Goal: Communication & Community: Answer question/provide support

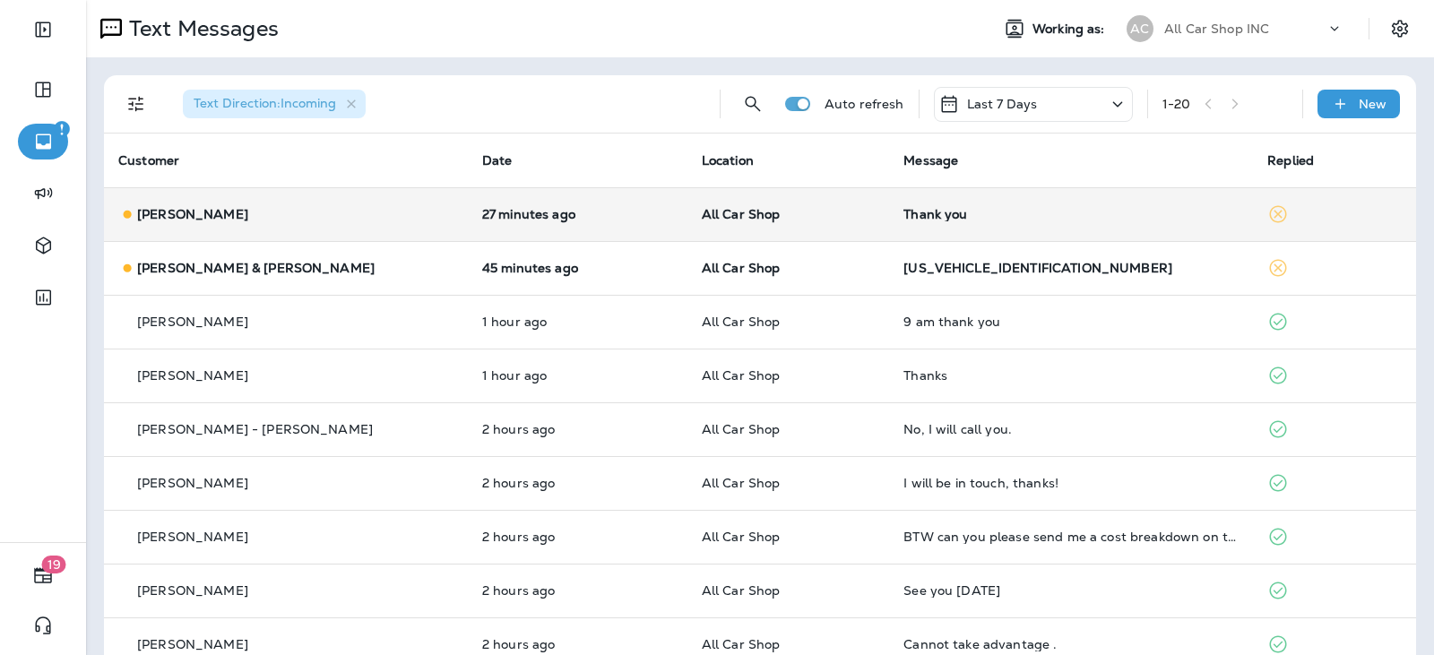
click at [796, 223] on td "All Car Shop" at bounding box center [788, 214] width 202 height 54
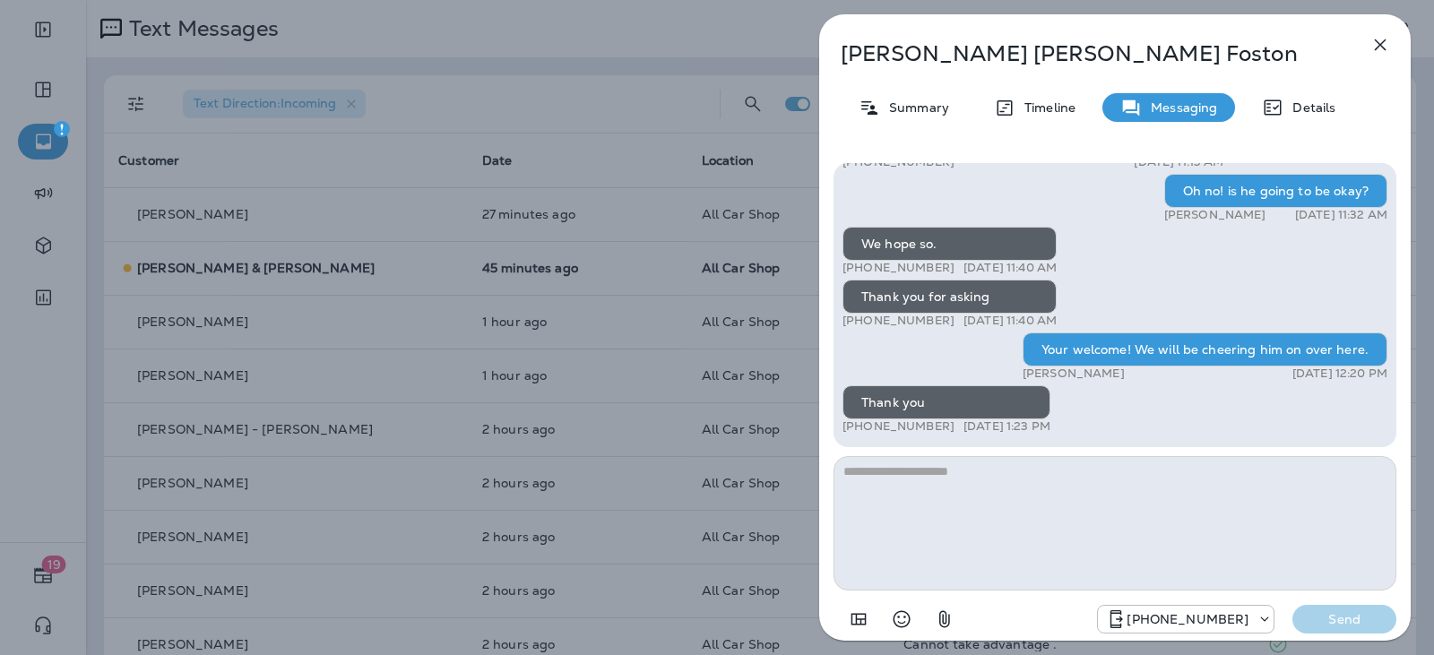
click at [917, 478] on textarea at bounding box center [1114, 523] width 563 height 134
type textarea "**********"
click at [1340, 637] on div "Hi [PERSON_NAME], this is [PERSON_NAME] from All Car Shop INC, we have a few ne…" at bounding box center [1114, 400] width 591 height 503
click at [1340, 618] on p "Send" at bounding box center [1343, 619] width 75 height 16
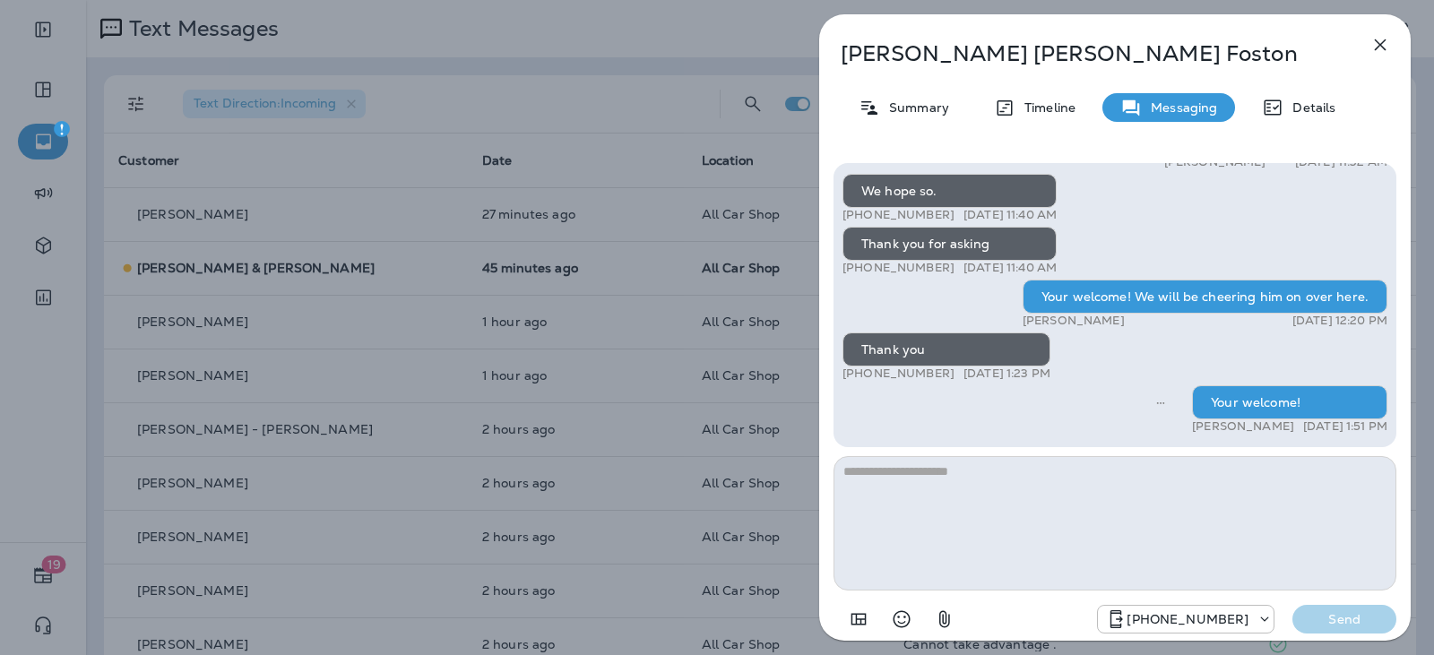
click at [1383, 56] on button "button" at bounding box center [1380, 45] width 36 height 36
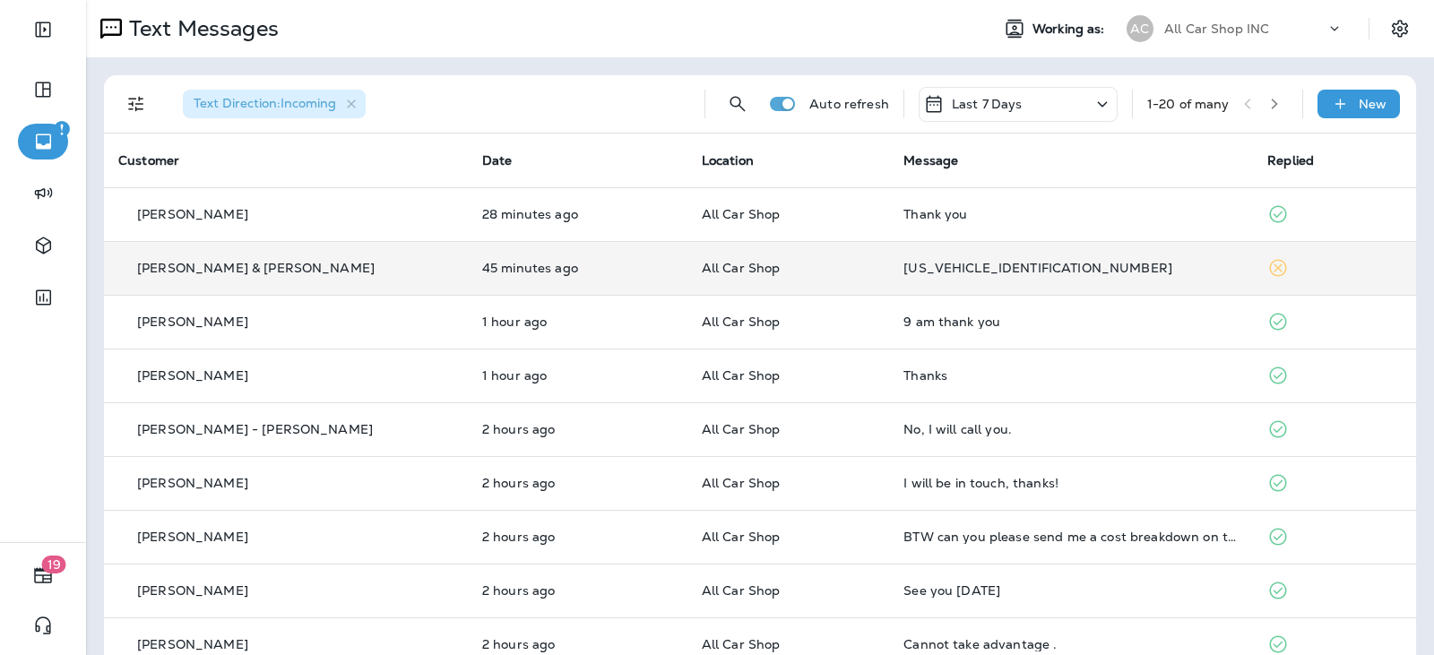
click at [961, 265] on div "[US_VEHICLE_IDENTIFICATION_NUMBER]" at bounding box center [1070, 268] width 335 height 14
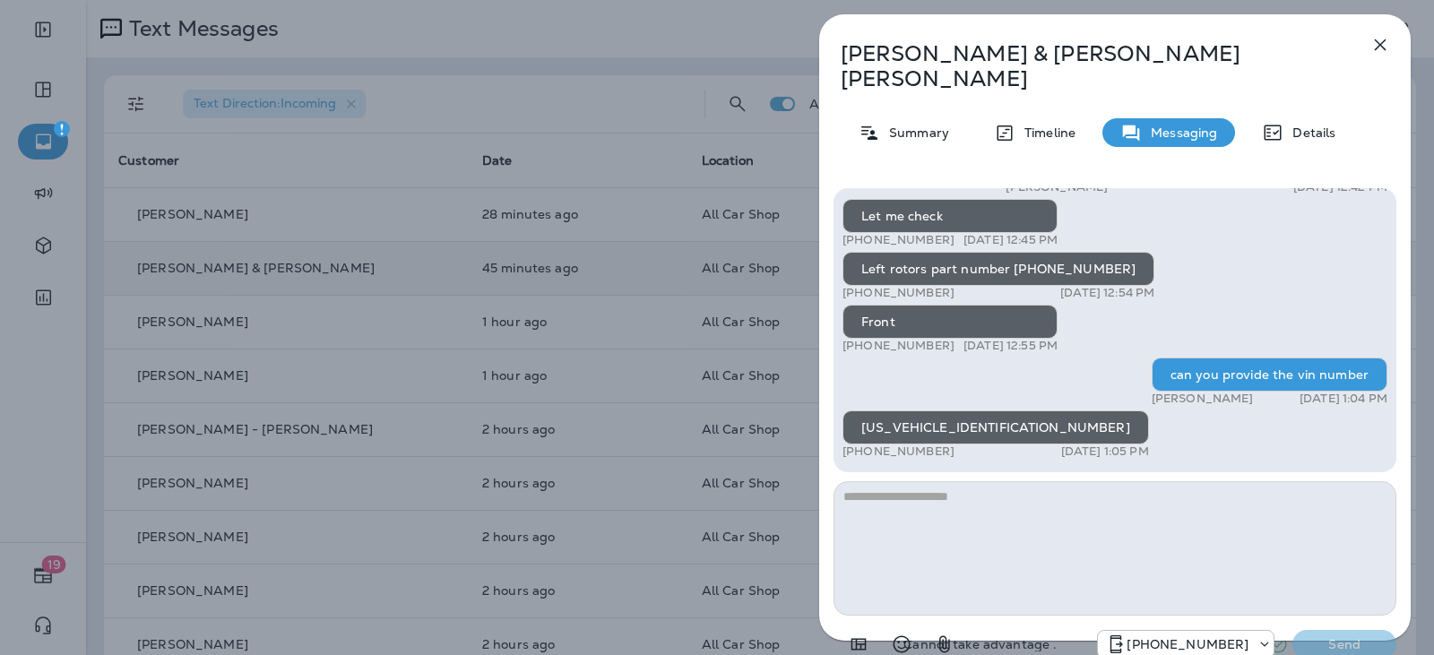
click at [971, 410] on div "[US_VEHICLE_IDENTIFICATION_NUMBER]" at bounding box center [995, 427] width 306 height 34
copy div "[US_VEHICLE_IDENTIFICATION_NUMBER]"
click at [1382, 56] on button "button" at bounding box center [1380, 45] width 36 height 36
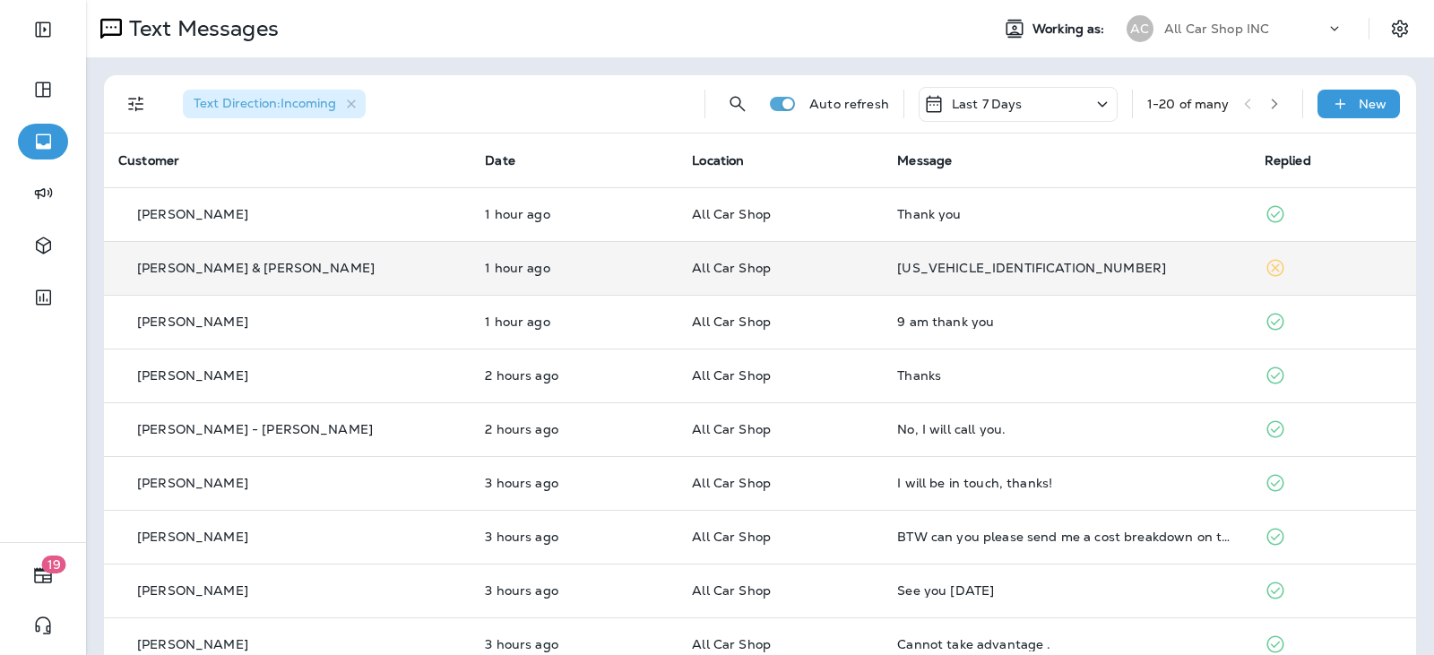
click at [825, 280] on td "All Car Shop" at bounding box center [779, 268] width 205 height 54
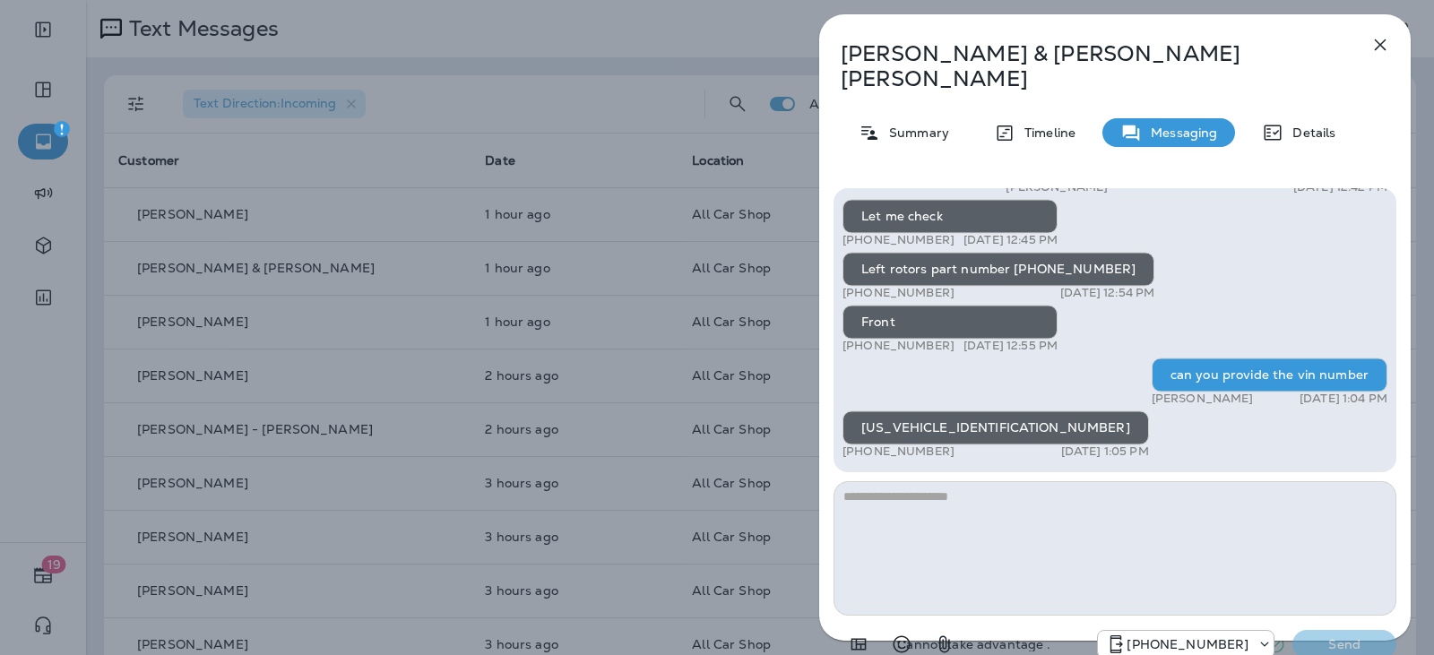
click at [967, 486] on textarea at bounding box center [1114, 548] width 563 height 134
type textarea "*"
click at [1399, 42] on div "Bob & Martha Ewing Summary Timeline Messaging Details Hey Bob & Martha, it's Jo…" at bounding box center [1114, 345] width 591 height 662
click at [1395, 43] on button "button" at bounding box center [1380, 45] width 36 height 36
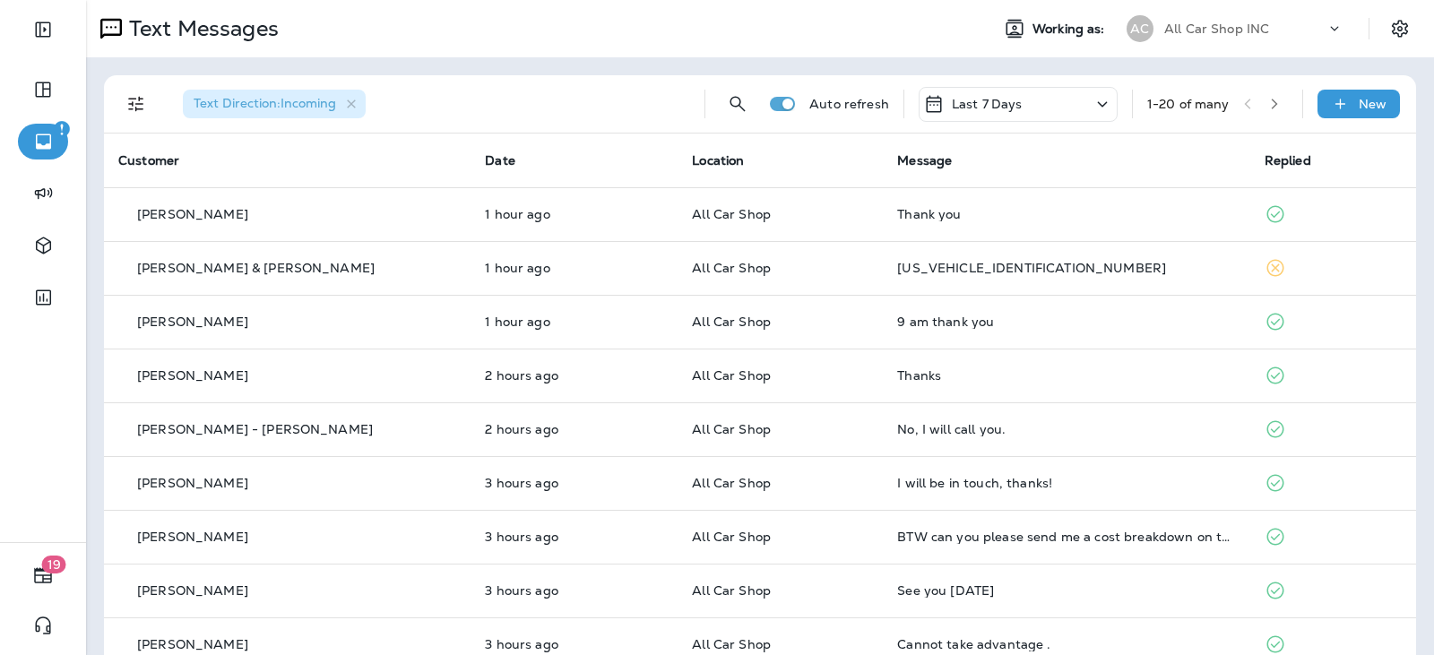
click at [1032, 272] on div "[US_VEHICLE_IDENTIFICATION_NUMBER]" at bounding box center [1066, 268] width 338 height 14
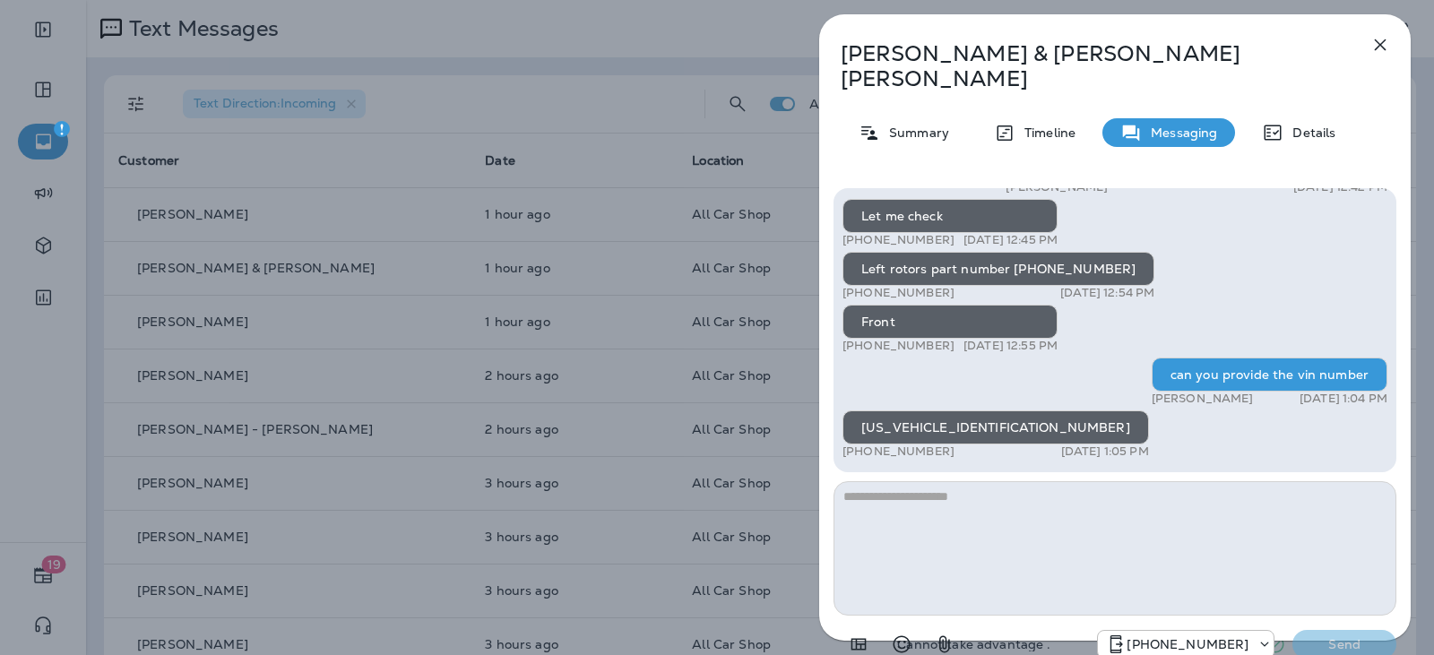
click at [887, 487] on textarea at bounding box center [1114, 548] width 563 height 134
click at [1044, 540] on textarea at bounding box center [1114, 548] width 563 height 134
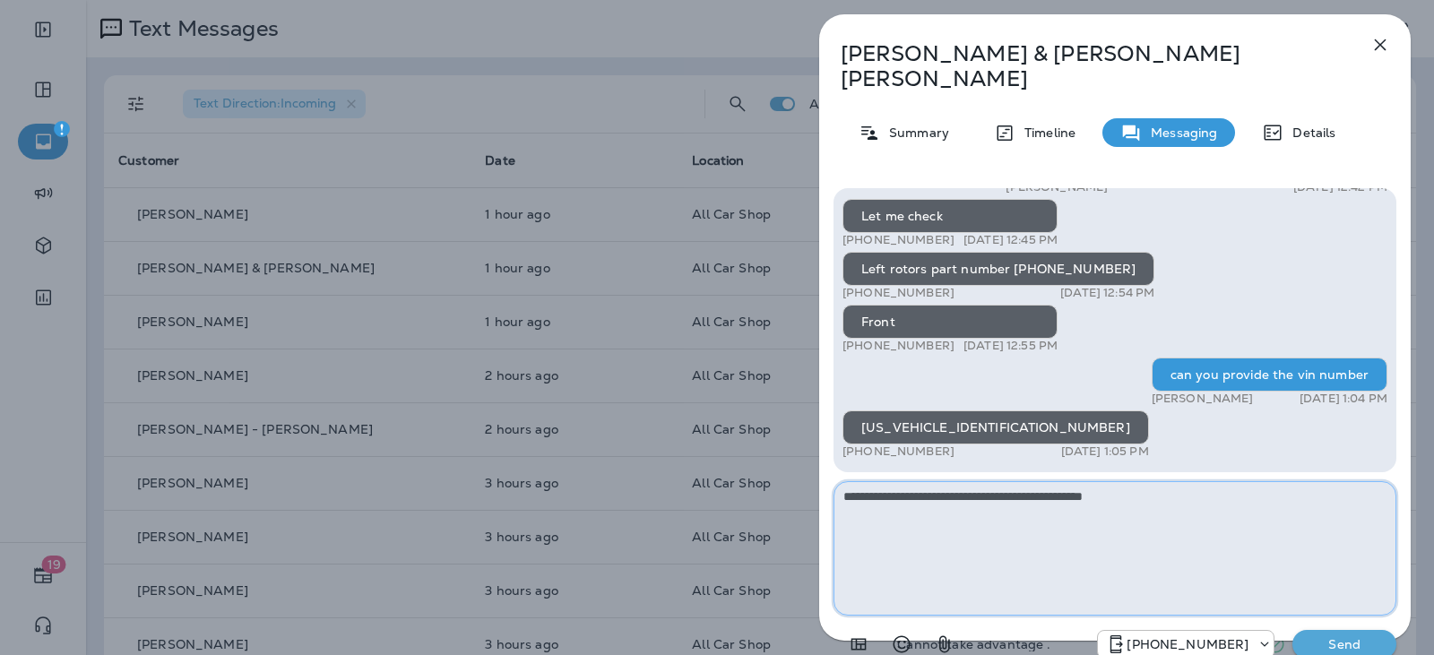
type textarea "**********"
click at [1348, 636] on p "Send" at bounding box center [1343, 644] width 75 height 16
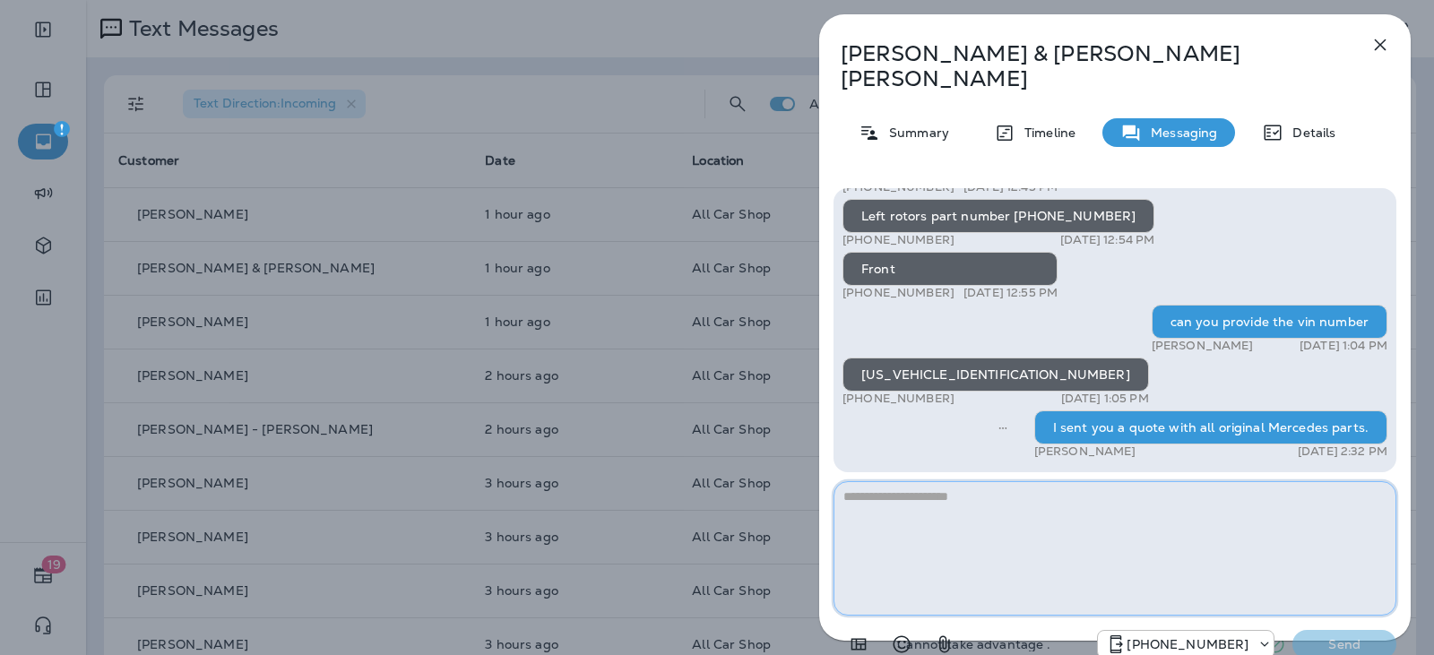
click at [966, 483] on textarea at bounding box center [1114, 548] width 563 height 134
type textarea "*"
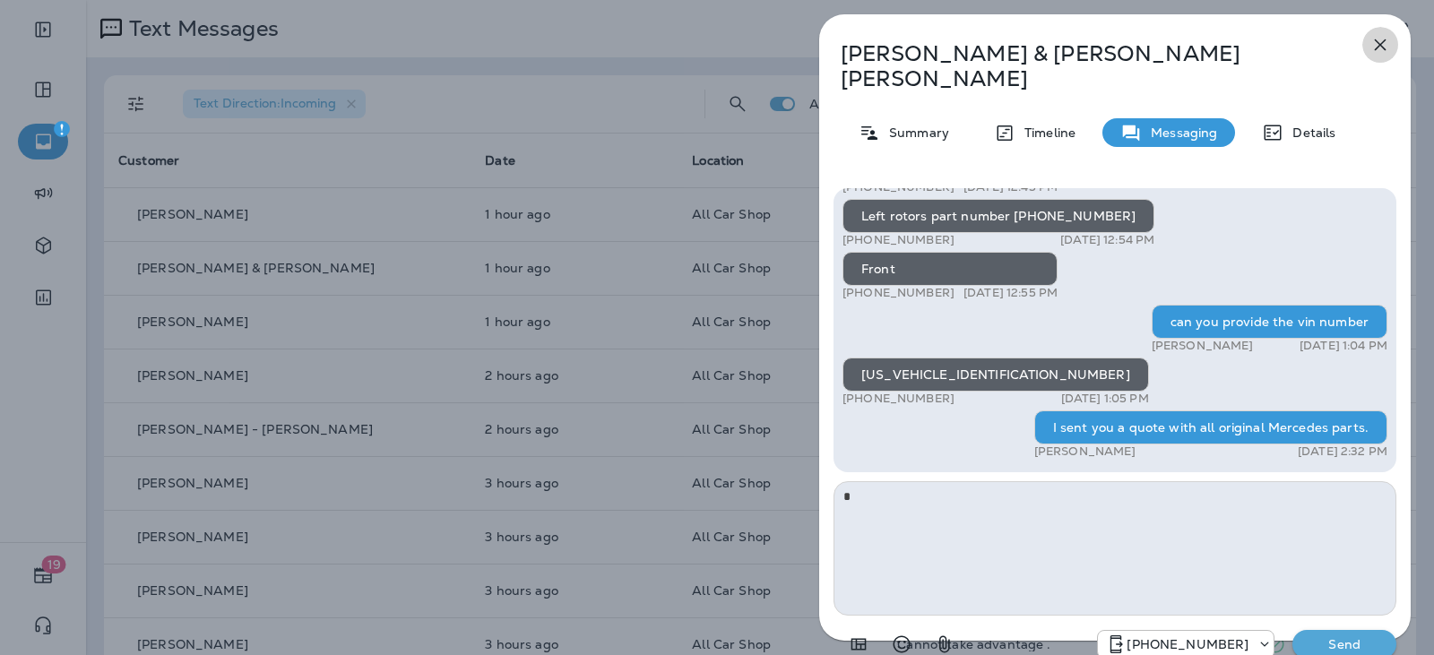
click at [1382, 44] on icon "button" at bounding box center [1380, 45] width 12 height 12
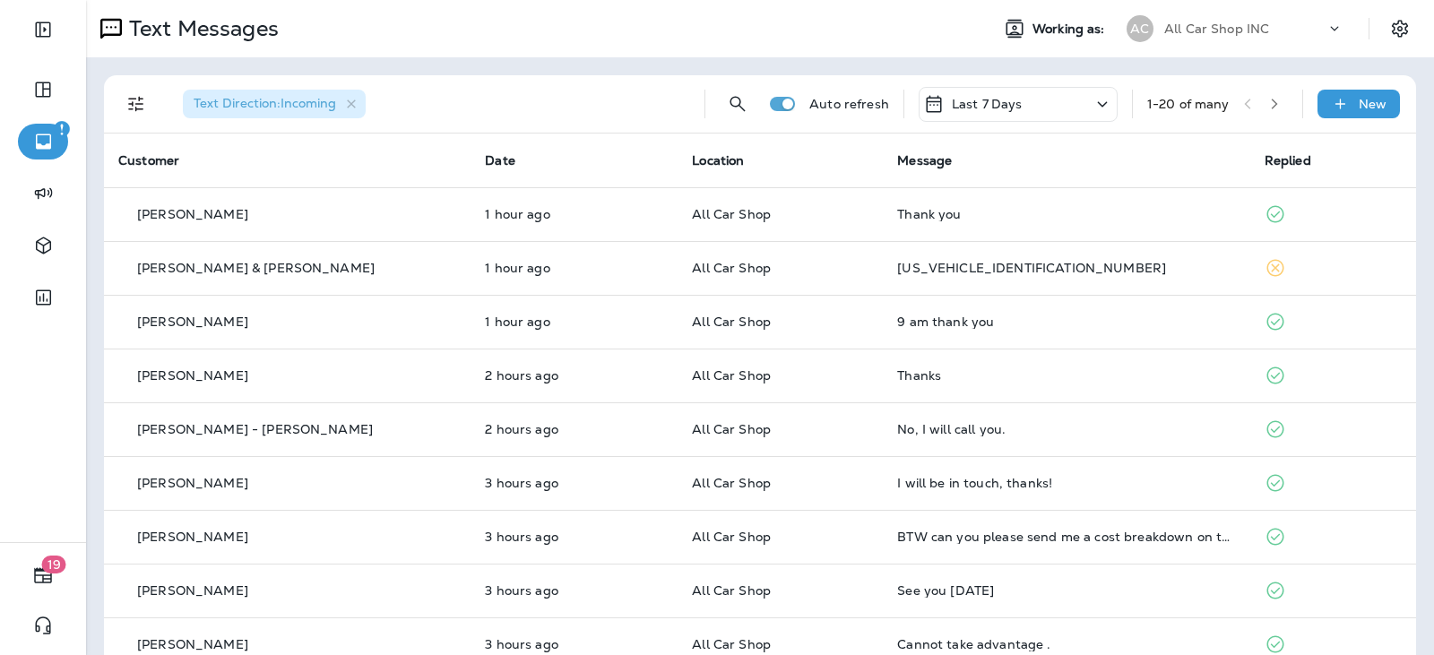
click at [1022, 266] on div "[US_VEHICLE_IDENTIFICATION_NUMBER]" at bounding box center [1066, 268] width 338 height 14
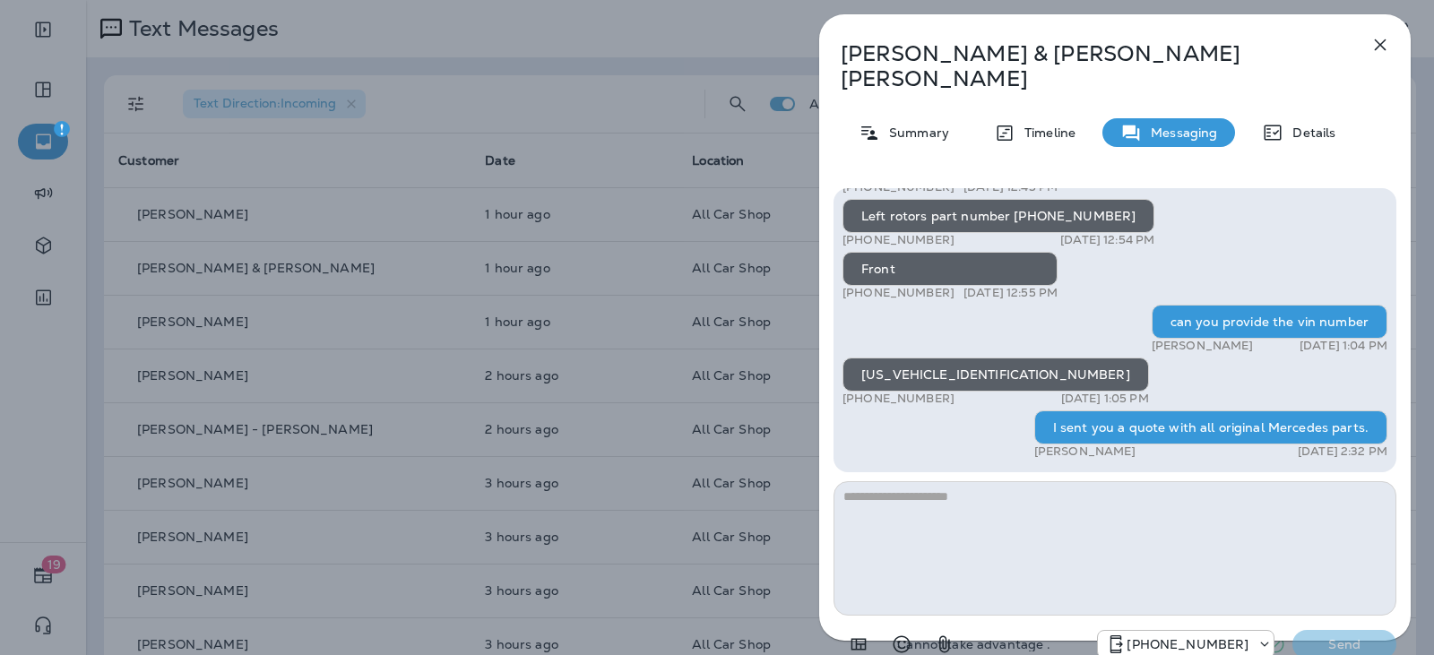
click at [1063, 481] on textarea at bounding box center [1114, 548] width 563 height 134
type textarea "**********"
drag, startPoint x: 1322, startPoint y: 607, endPoint x: 1302, endPoint y: 604, distance: 20.9
click at [1322, 630] on button "Send" at bounding box center [1344, 644] width 104 height 29
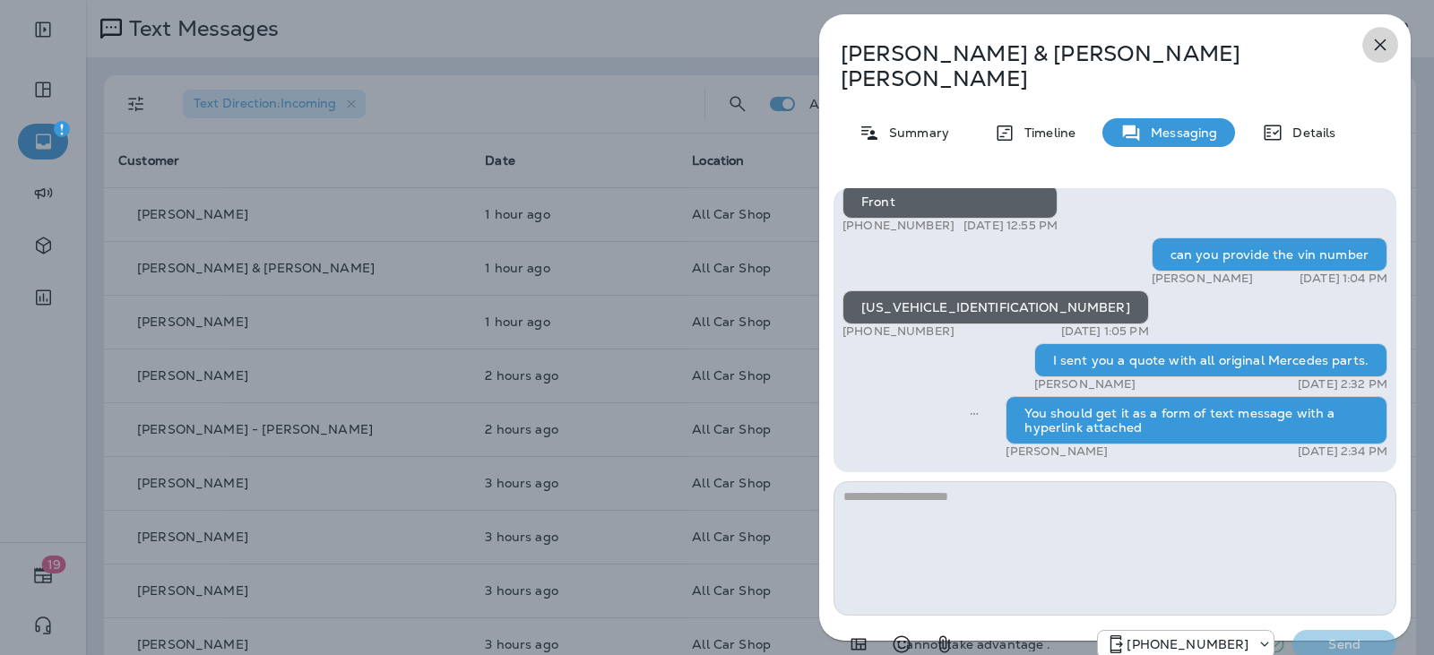
click at [1395, 49] on button "button" at bounding box center [1380, 45] width 36 height 36
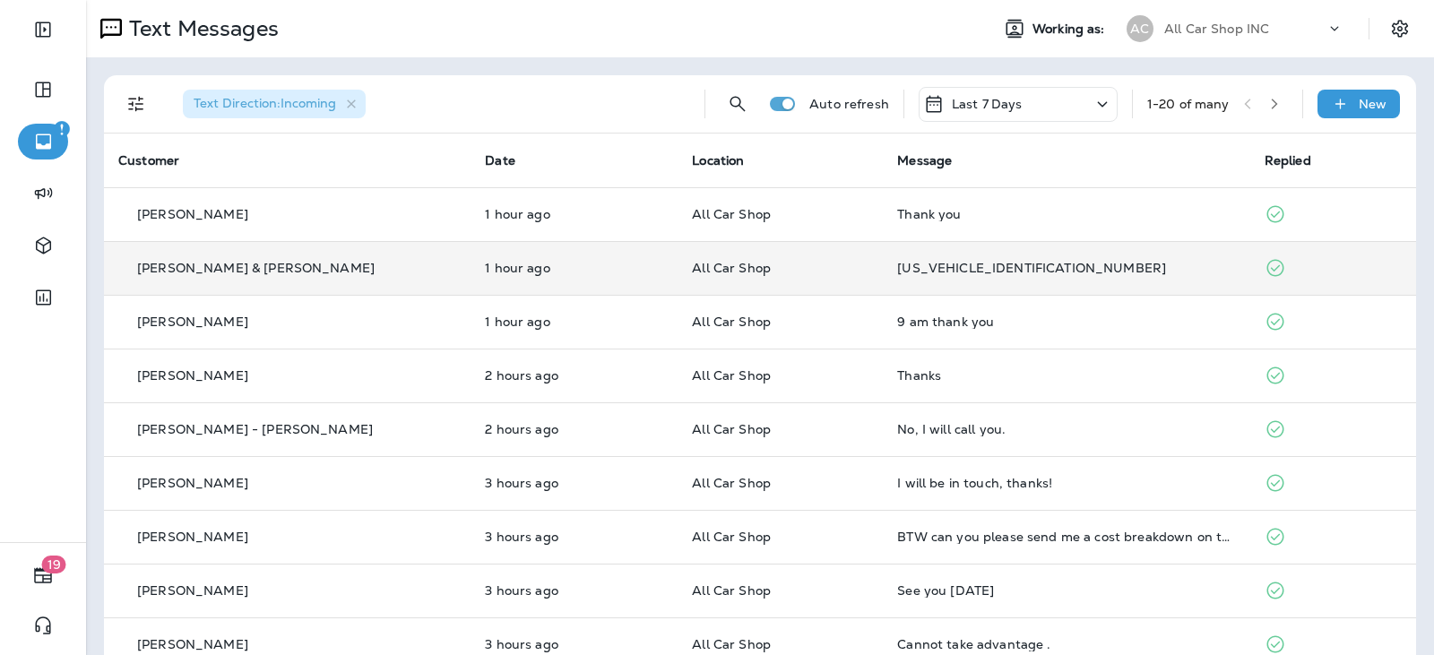
click at [799, 268] on p "All Car Shop" at bounding box center [780, 268] width 177 height 14
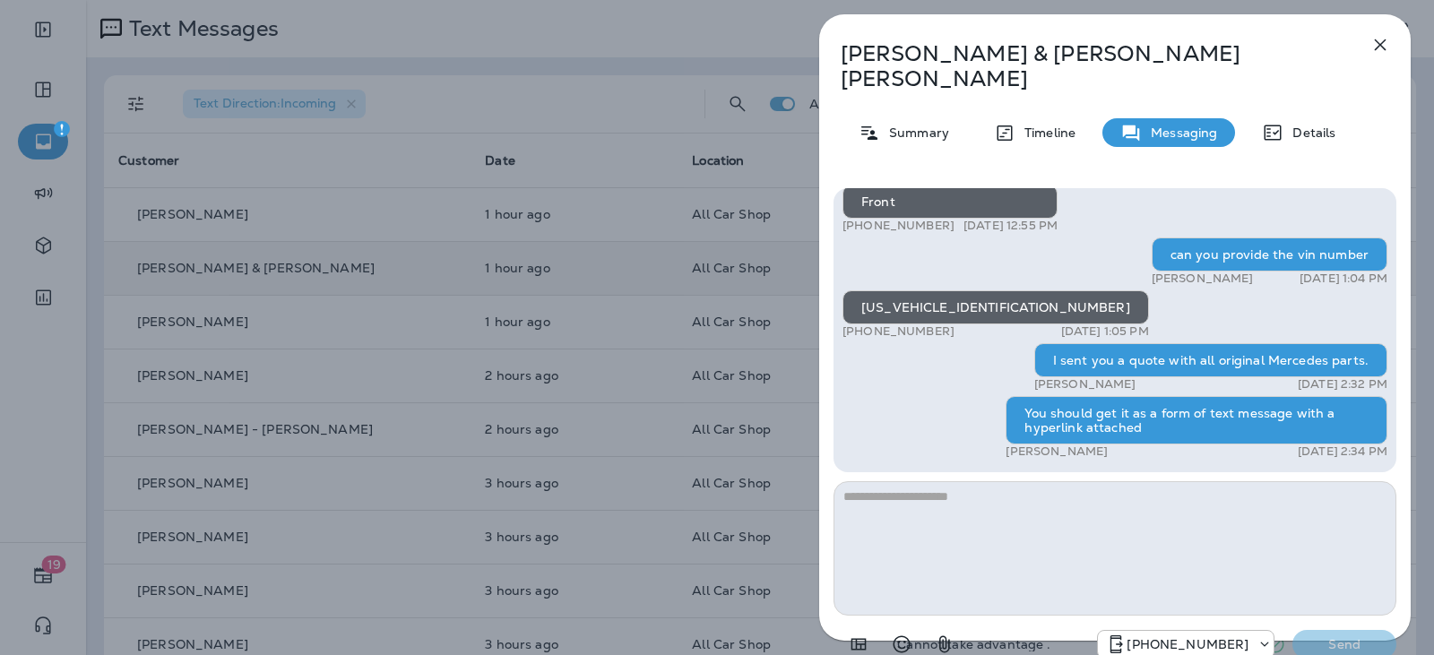
click at [1383, 47] on icon "button" at bounding box center [1380, 45] width 22 height 22
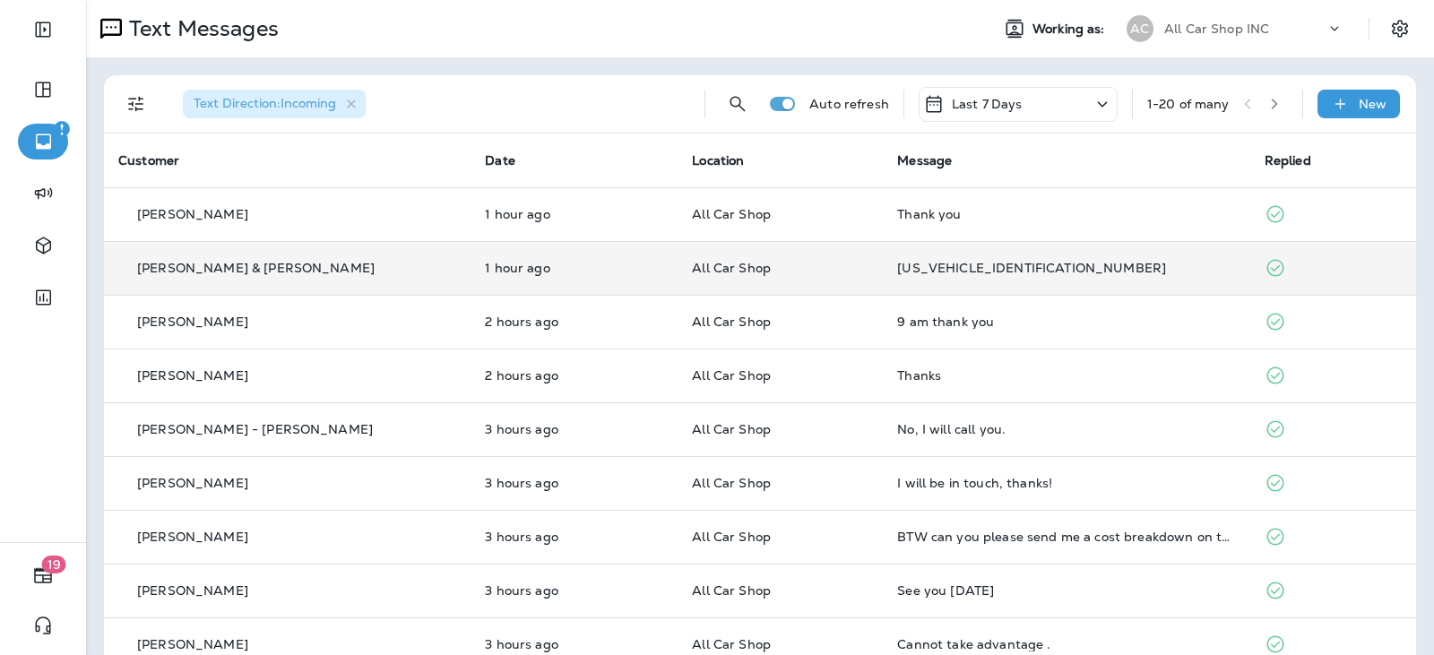
click at [605, 262] on td "1 hour ago" at bounding box center [573, 268] width 207 height 54
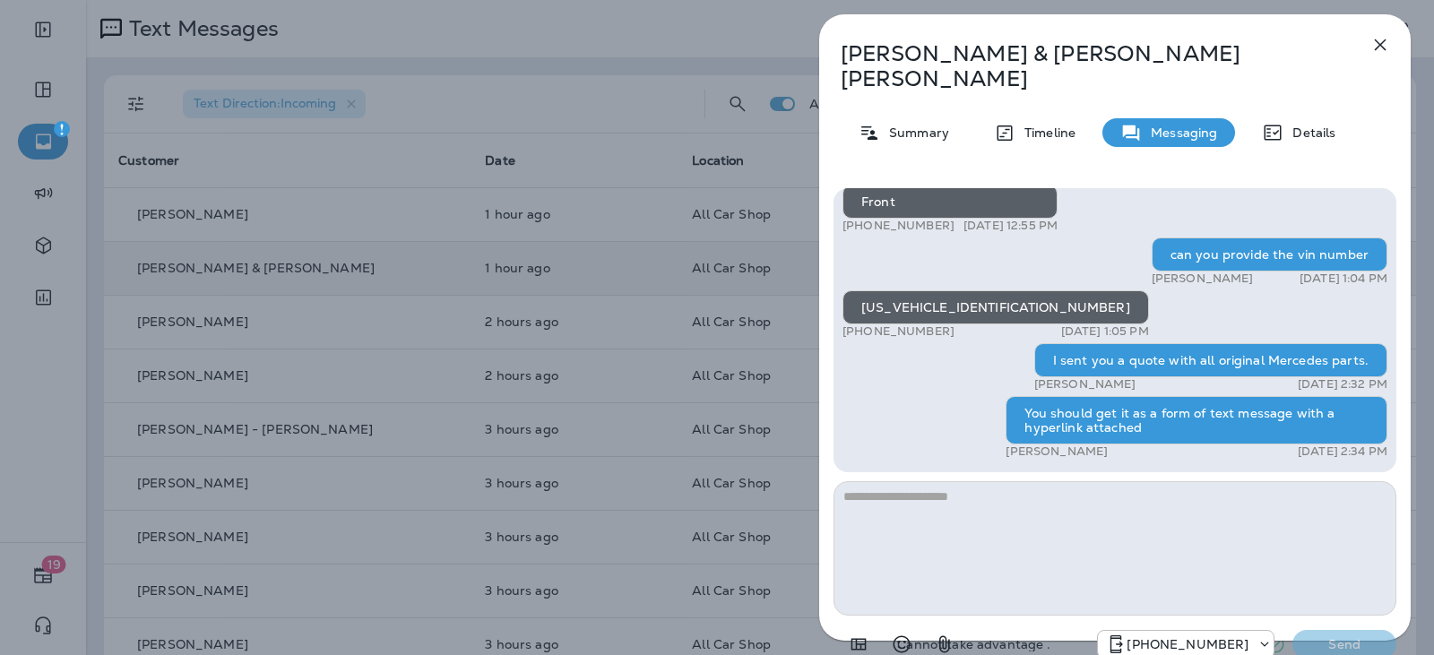
click at [1381, 51] on icon "button" at bounding box center [1380, 45] width 22 height 22
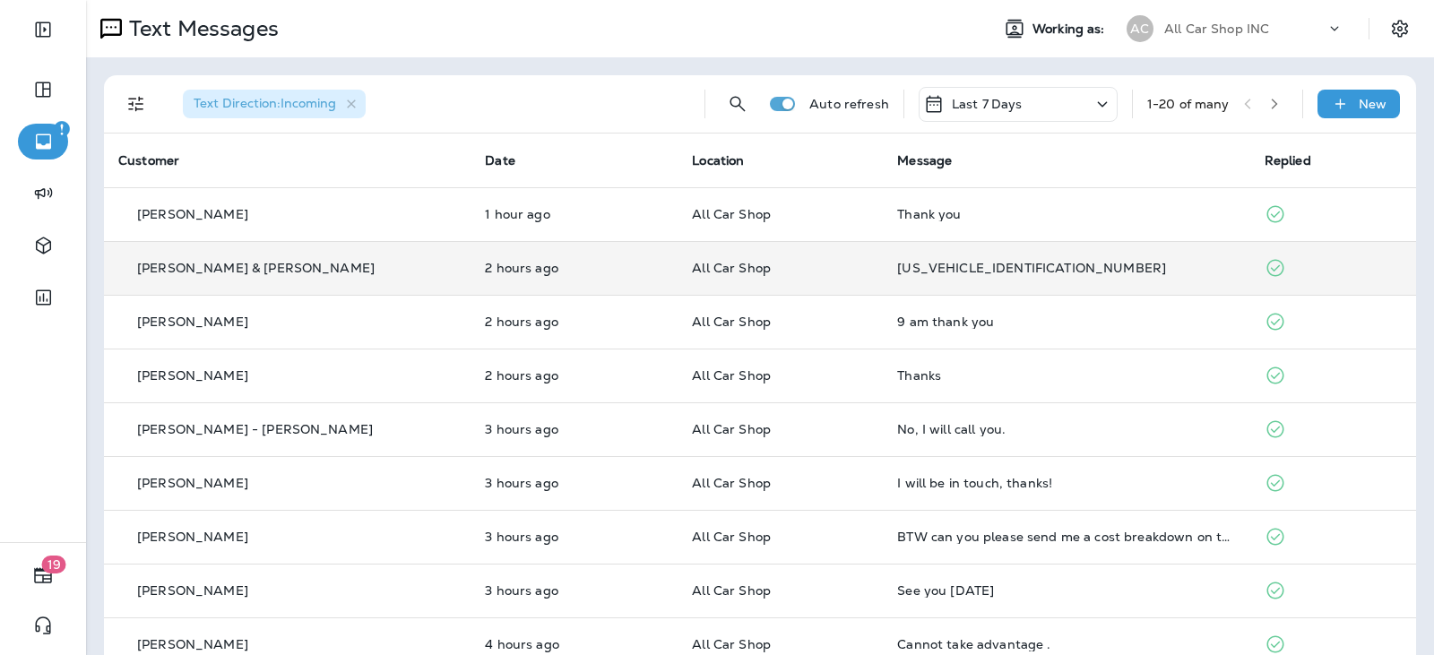
click at [832, 275] on td "All Car Shop" at bounding box center [779, 268] width 205 height 54
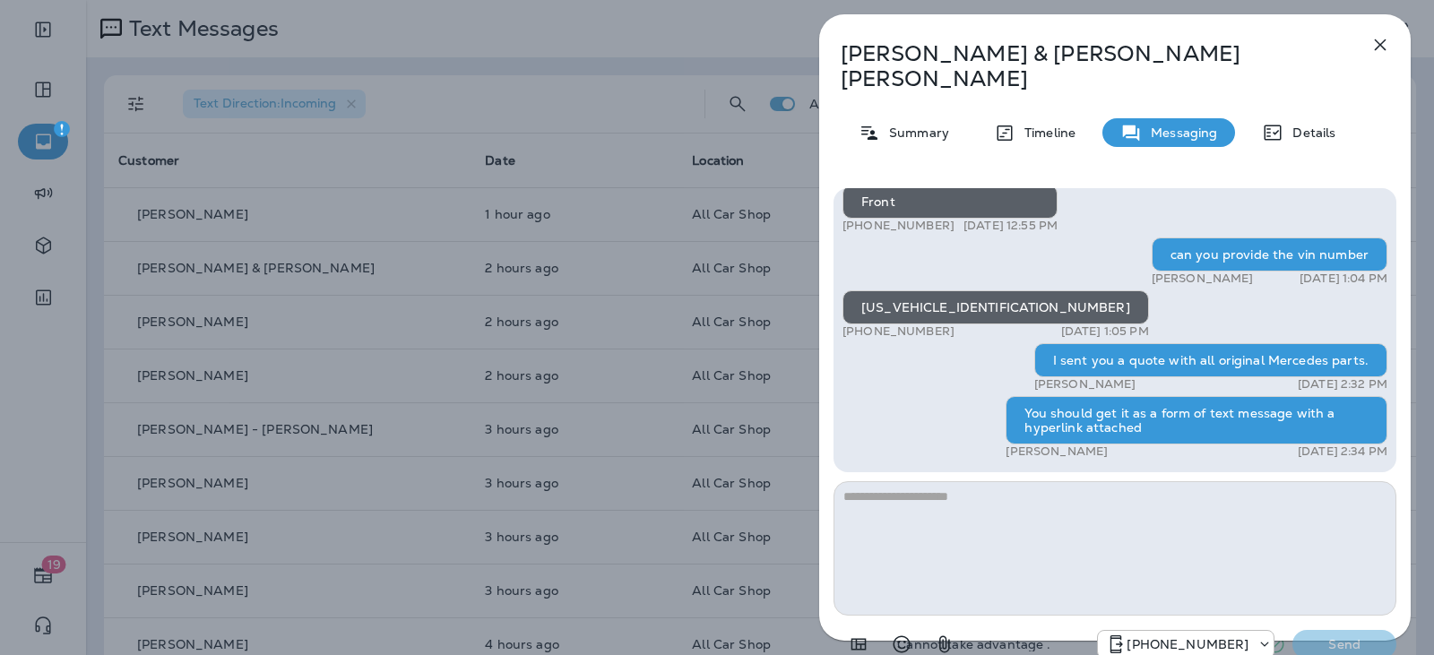
click at [1382, 45] on icon "button" at bounding box center [1380, 45] width 22 height 22
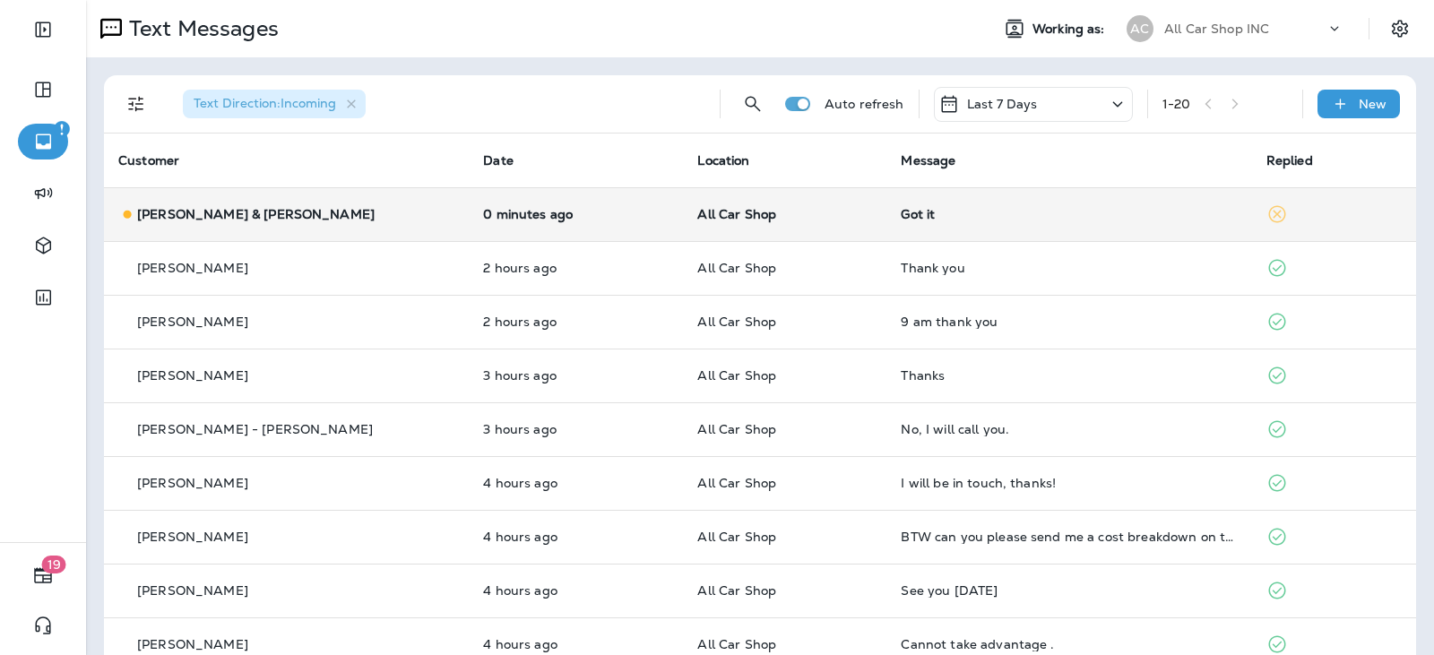
click at [734, 221] on td "All Car Shop" at bounding box center [784, 214] width 203 height 54
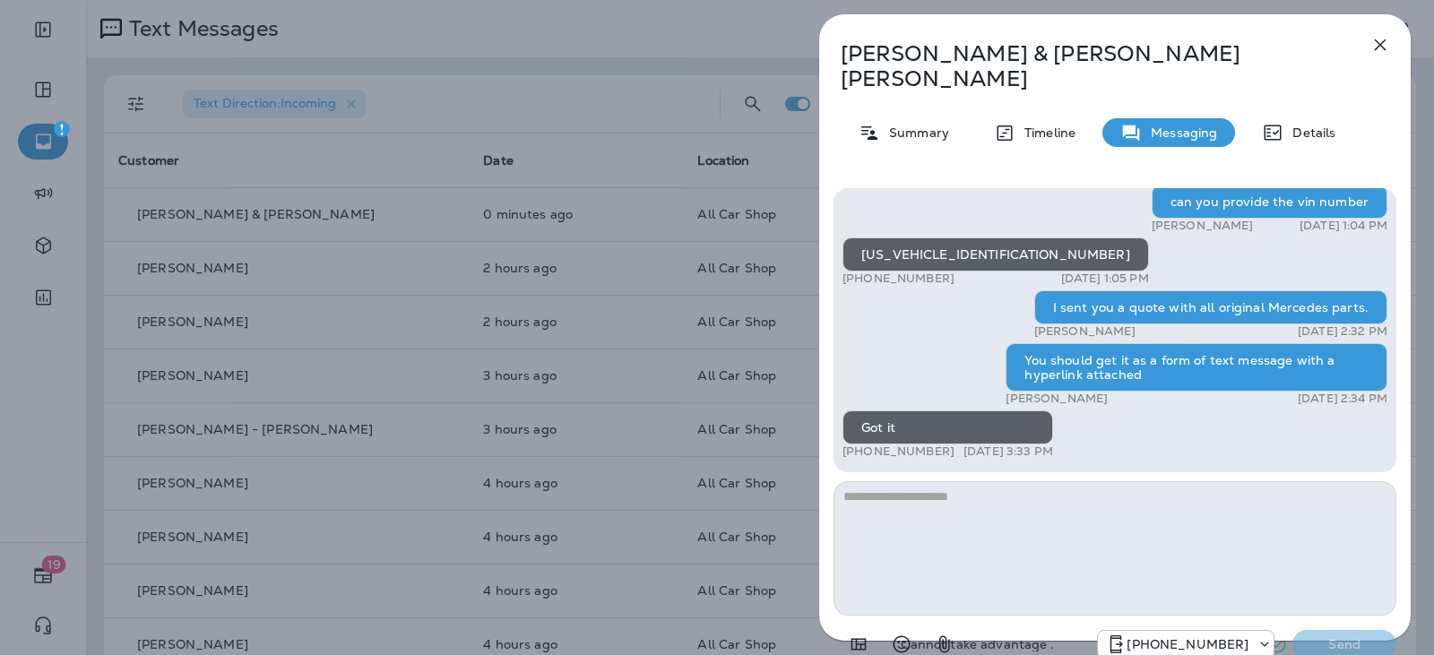
click at [902, 482] on textarea at bounding box center [1114, 548] width 563 height 134
type textarea "*****"
click at [1342, 636] on p "Send" at bounding box center [1343, 644] width 75 height 16
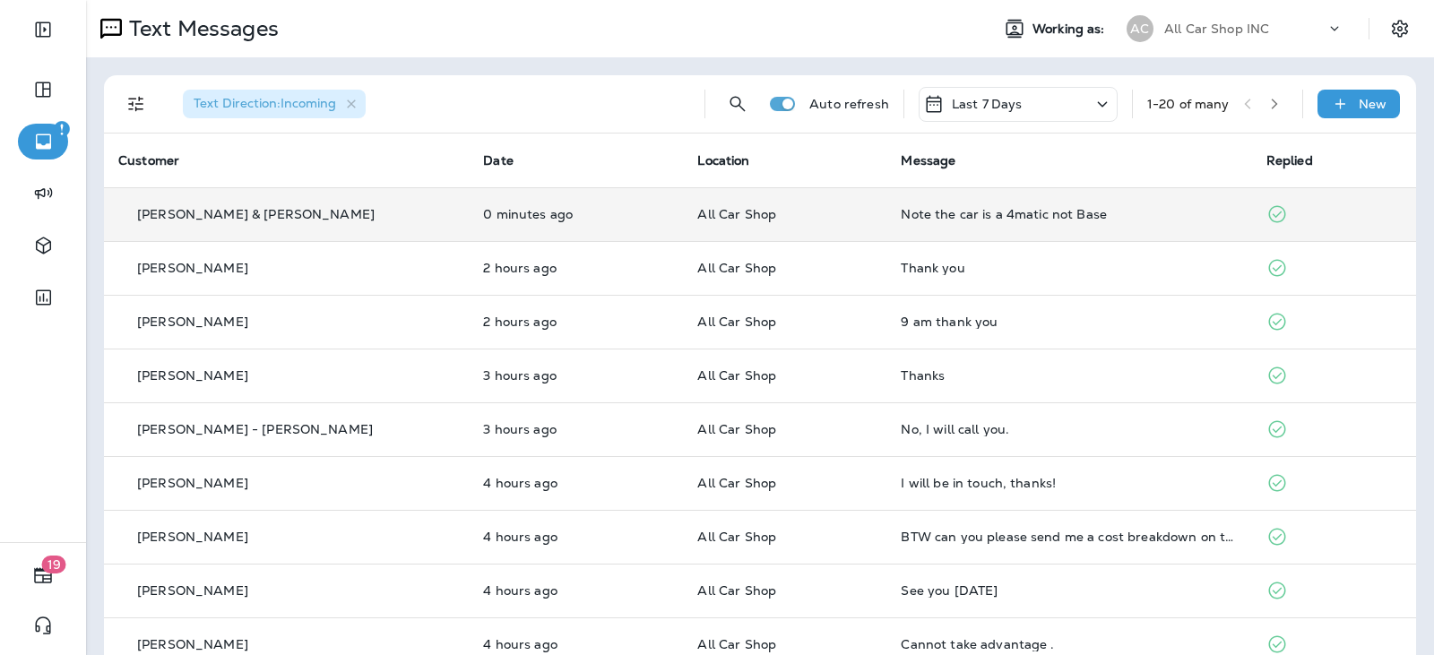
click at [795, 229] on td "All Car Shop" at bounding box center [784, 214] width 203 height 54
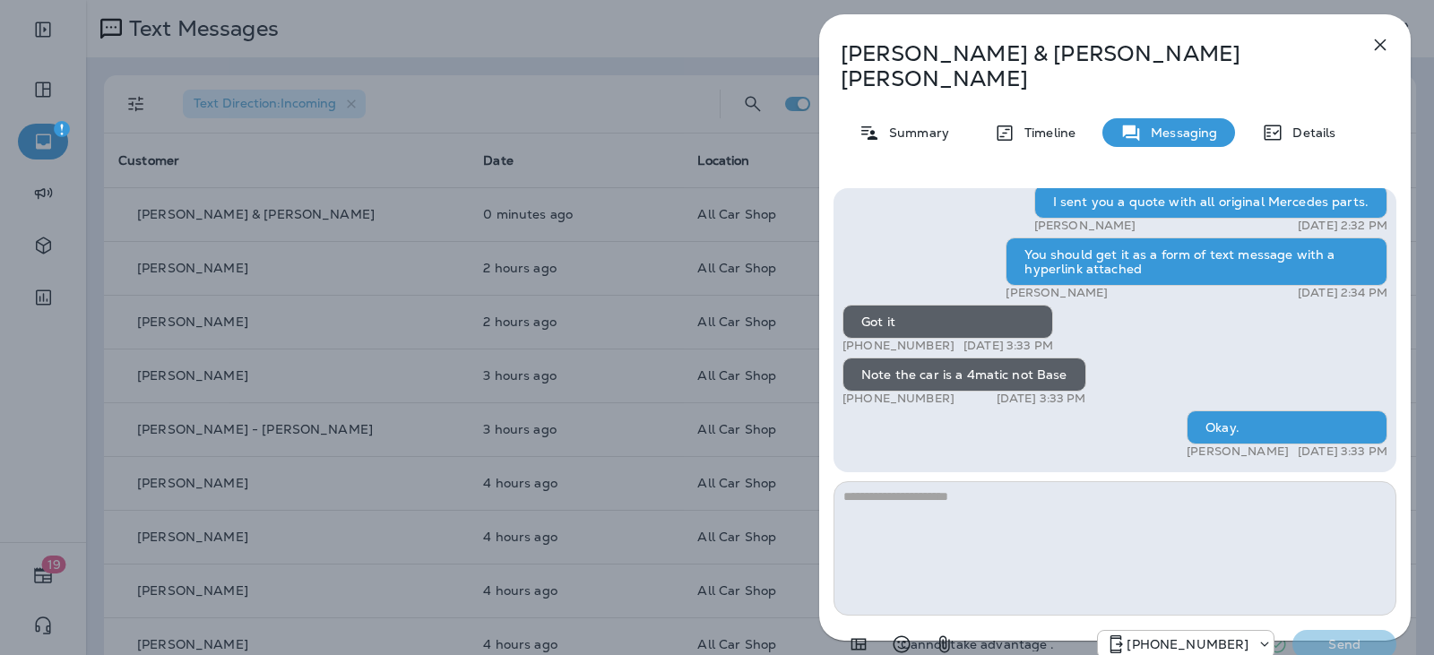
click at [942, 487] on textarea at bounding box center [1114, 548] width 563 height 134
type textarea "**********"
drag, startPoint x: 1313, startPoint y: 617, endPoint x: 1326, endPoint y: 588, distance: 32.5
click at [1313, 636] on p "Send" at bounding box center [1343, 644] width 75 height 16
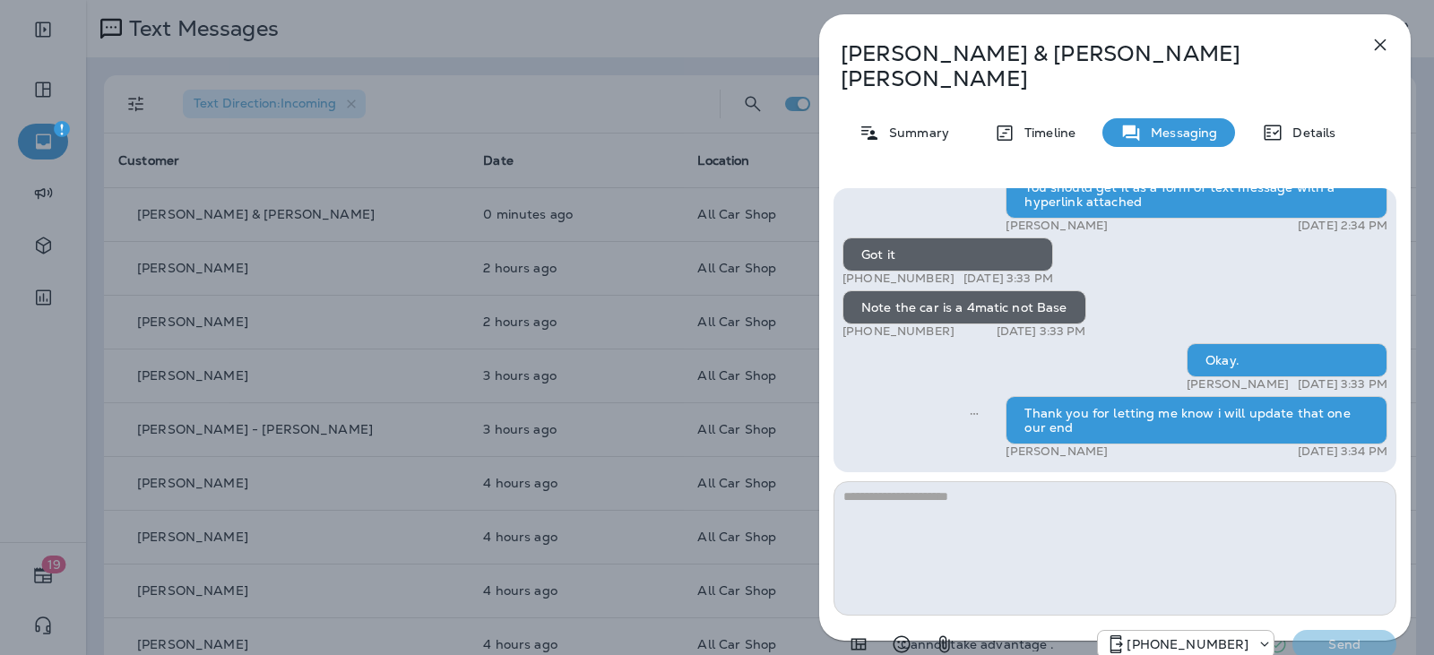
click at [1386, 46] on icon "button" at bounding box center [1380, 45] width 22 height 22
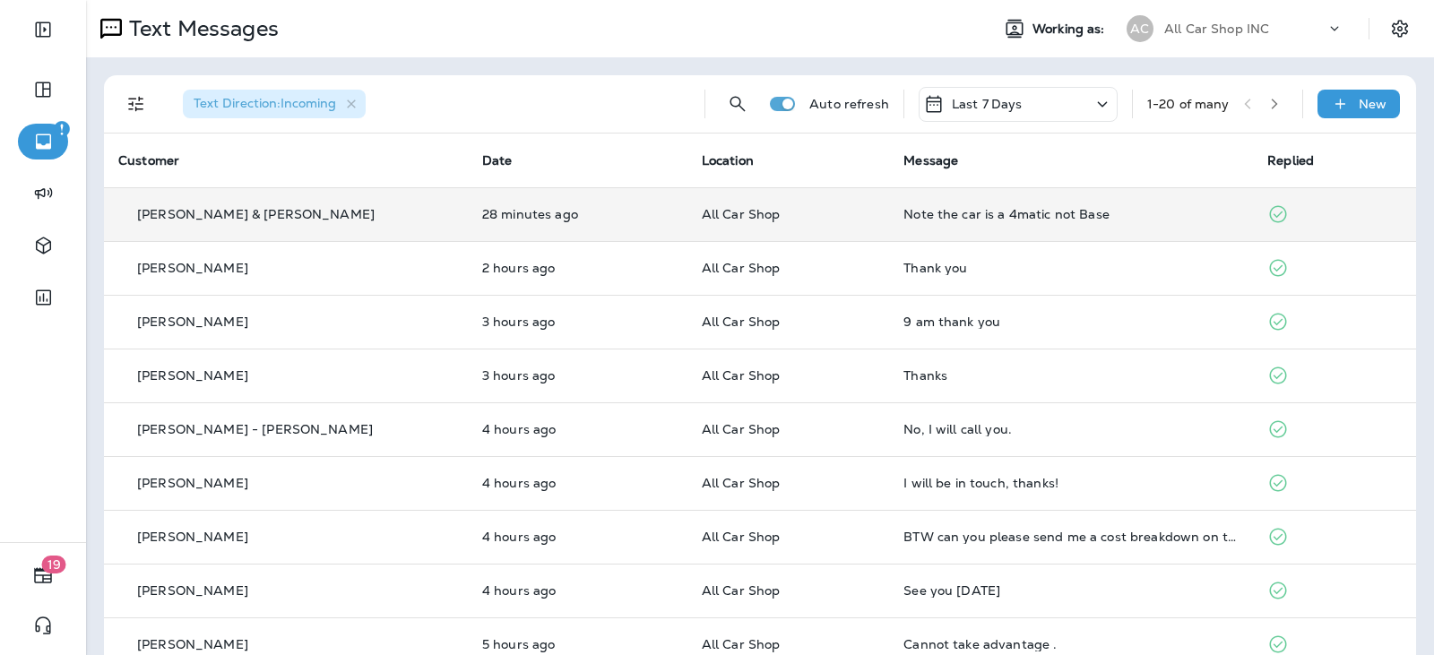
click at [640, 226] on td "28 minutes ago" at bounding box center [578, 214] width 220 height 54
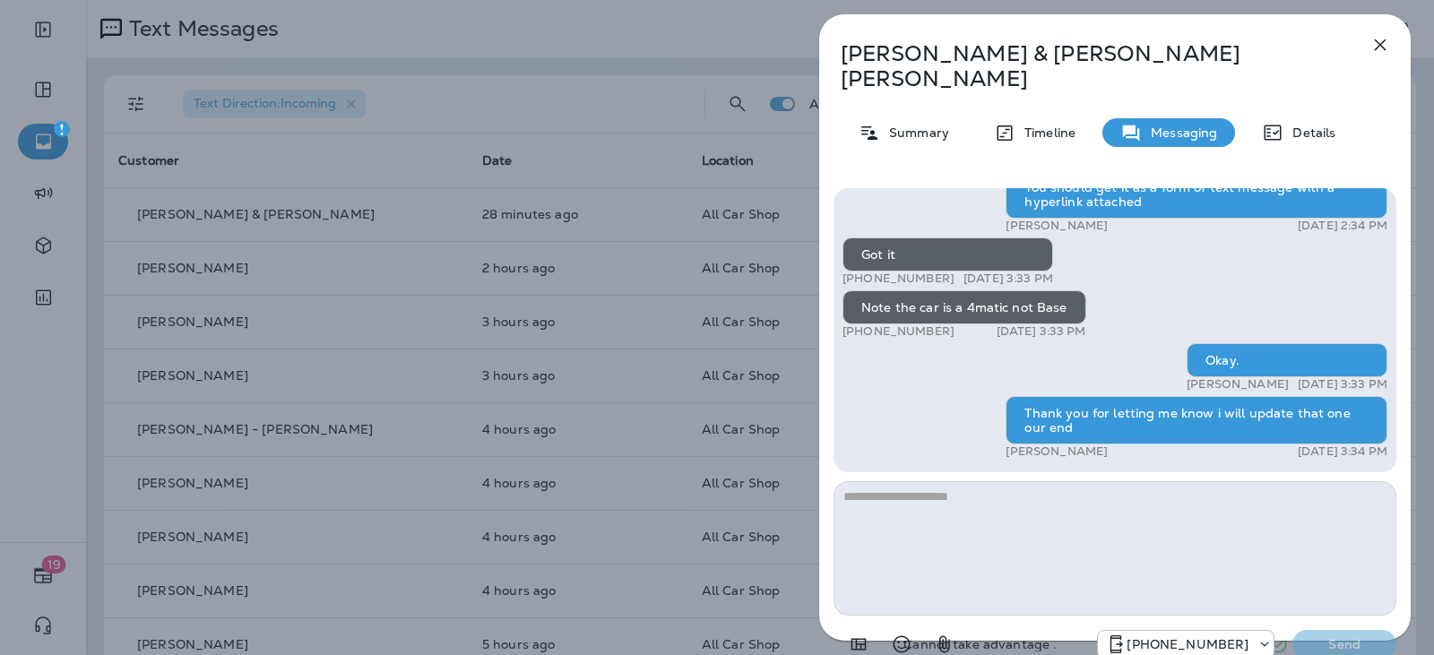
click at [1363, 34] on div "[PERSON_NAME] & [PERSON_NAME] Summary Timeline Messaging Details Hey [PERSON_NA…" at bounding box center [1114, 345] width 591 height 662
click at [1373, 42] on icon "button" at bounding box center [1380, 45] width 22 height 22
